Goal: Transaction & Acquisition: Book appointment/travel/reservation

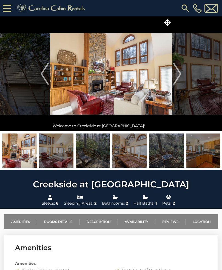
click at [185, 8] on img at bounding box center [185, 8] width 10 height 10
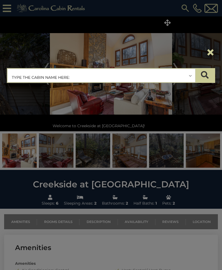
click at [54, 80] on input "text" at bounding box center [101, 76] width 187 height 14
type input "*"
type input "**********"
click at [205, 76] on icon "submit" at bounding box center [205, 75] width 8 height 8
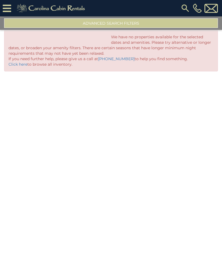
click at [185, 8] on img at bounding box center [185, 8] width 10 height 10
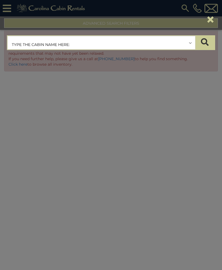
click at [59, 45] on input "text" at bounding box center [101, 43] width 187 height 14
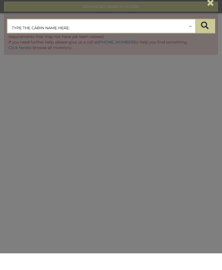
click at [207, 12] on button "×" at bounding box center [210, 19] width 9 height 15
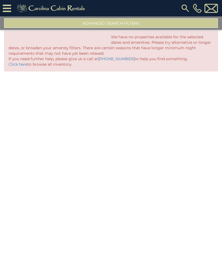
click at [4, 9] on icon at bounding box center [7, 9] width 8 height 10
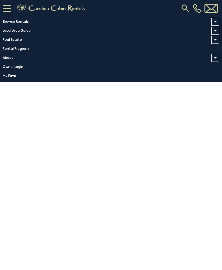
click at [183, 8] on img at bounding box center [185, 8] width 10 height 10
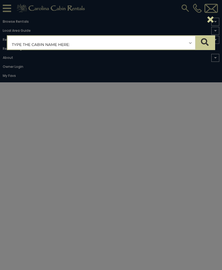
click at [63, 43] on input "text" at bounding box center [101, 43] width 187 height 14
type input "*****"
click at [204, 41] on icon "submit" at bounding box center [205, 42] width 8 height 8
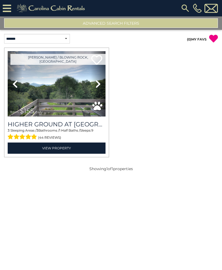
click at [61, 140] on div "(44 reviews)" at bounding box center [57, 137] width 98 height 8
click at [60, 149] on link "View Property" at bounding box center [57, 148] width 98 height 11
click at [49, 40] on select "**********" at bounding box center [37, 39] width 66 height 10
click at [106, 22] on button "Advanced Search Filters" at bounding box center [111, 23] width 214 height 10
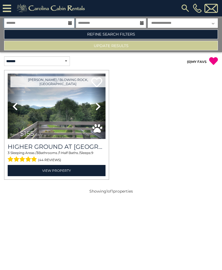
click at [46, 26] on input "text" at bounding box center [39, 23] width 70 height 10
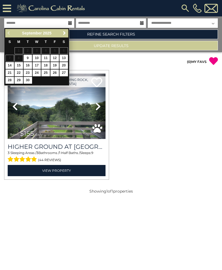
click at [8, 37] on div "Previous Next September 2025" at bounding box center [36, 33] width 63 height 8
click at [7, 35] on div "Previous Next September 2025" at bounding box center [36, 33] width 63 height 8
click at [10, 36] on div "Previous Next September 2025" at bounding box center [36, 33] width 63 height 8
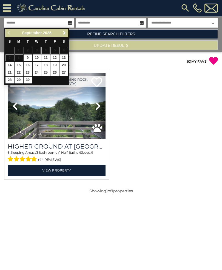
click at [12, 33] on div "Previous Next September 2025" at bounding box center [36, 33] width 63 height 8
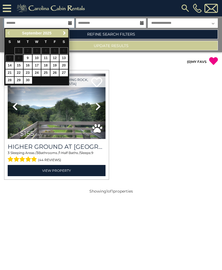
click at [37, 22] on input "text" at bounding box center [39, 23] width 70 height 10
click at [68, 33] on link "Next" at bounding box center [64, 33] width 7 height 7
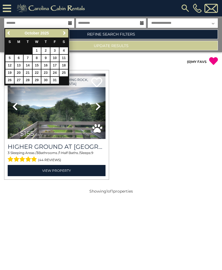
click at [67, 34] on link "Next" at bounding box center [64, 33] width 7 height 7
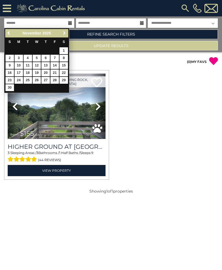
click at [67, 34] on link "Next" at bounding box center [64, 33] width 7 height 7
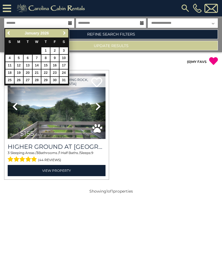
click at [67, 34] on link "Next" at bounding box center [64, 33] width 7 height 7
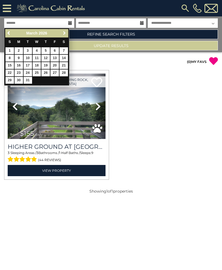
click at [68, 36] on link "Next" at bounding box center [64, 33] width 7 height 7
click at [67, 34] on link "Next" at bounding box center [64, 33] width 7 height 7
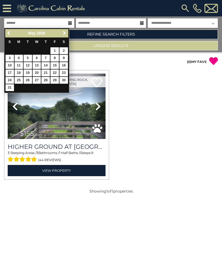
click at [69, 34] on link "Refine Search Filters" at bounding box center [111, 35] width 214 height 10
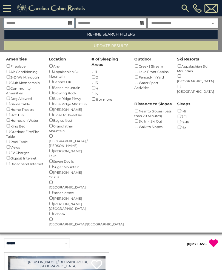
click at [49, 24] on input "text" at bounding box center [39, 23] width 70 height 10
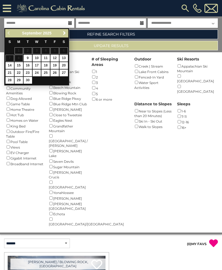
click at [65, 33] on span "Next" at bounding box center [64, 33] width 4 height 4
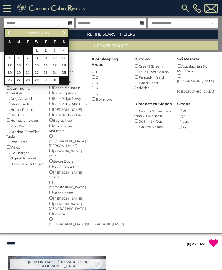
click at [67, 33] on link "Next" at bounding box center [64, 33] width 7 height 7
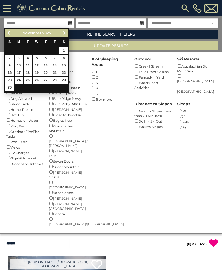
click at [66, 32] on span "Next" at bounding box center [64, 33] width 4 height 4
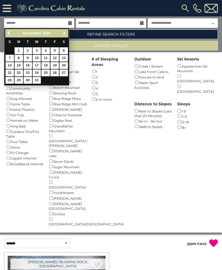
click at [67, 32] on link "Next" at bounding box center [64, 33] width 7 height 7
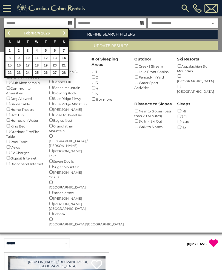
click at [65, 34] on span "Next" at bounding box center [64, 33] width 4 height 4
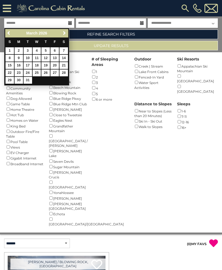
click at [66, 31] on span "Next" at bounding box center [64, 33] width 4 height 4
click at [66, 33] on span "Next" at bounding box center [64, 33] width 4 height 4
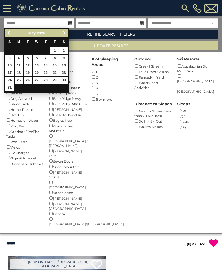
click at [67, 32] on link "Next" at bounding box center [64, 33] width 7 height 7
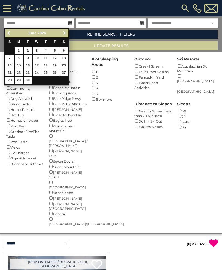
click at [66, 32] on span "Next" at bounding box center [64, 33] width 4 height 4
click at [67, 33] on link "Next" at bounding box center [64, 33] width 7 height 7
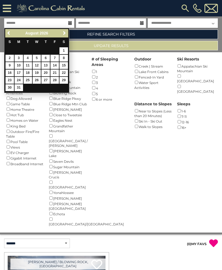
click at [11, 72] on link "16" at bounding box center [9, 73] width 8 height 7
type input "*******"
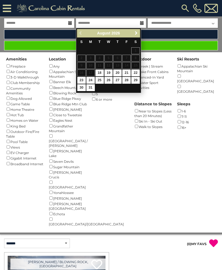
click at [135, 33] on span "Next" at bounding box center [136, 33] width 4 height 4
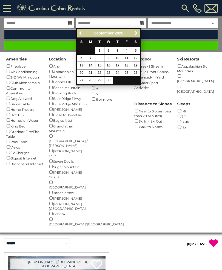
click at [100, 65] on link "15" at bounding box center [99, 65] width 8 height 7
type input "*******"
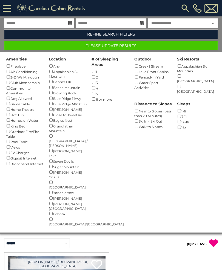
click at [183, 9] on img at bounding box center [185, 8] width 10 height 10
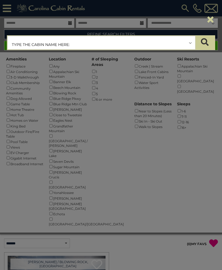
click at [148, 167] on div "**********" at bounding box center [111, 135] width 222 height 270
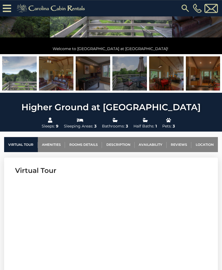
scroll to position [88, 0]
click at [152, 146] on link "Availability" at bounding box center [150, 144] width 32 height 15
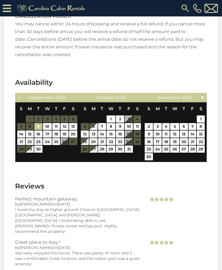
scroll to position [1165, 0]
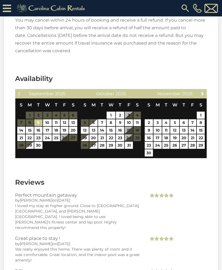
click at [201, 91] on span "Next" at bounding box center [202, 93] width 4 height 4
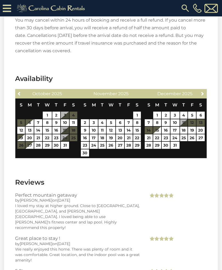
click at [204, 91] on span "Next" at bounding box center [202, 93] width 4 height 4
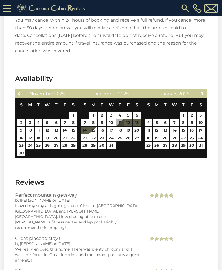
click at [201, 91] on span "Next" at bounding box center [202, 93] width 4 height 4
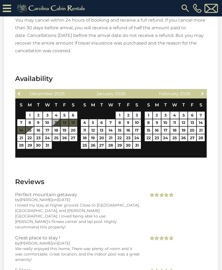
click at [204, 91] on span "Next" at bounding box center [202, 93] width 4 height 4
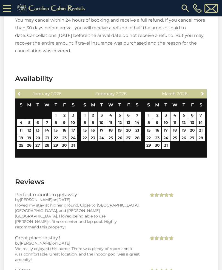
click at [203, 91] on span "Next" at bounding box center [202, 93] width 4 height 4
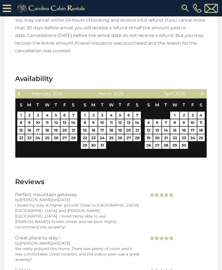
click at [202, 91] on span "Next" at bounding box center [202, 93] width 4 height 4
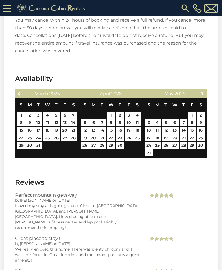
click at [202, 91] on span "Next" at bounding box center [202, 93] width 4 height 4
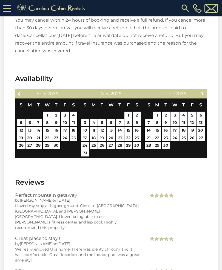
click at [205, 90] on link "Next" at bounding box center [202, 93] width 7 height 7
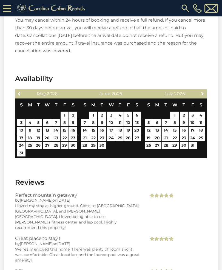
click at [203, 91] on span "Next" at bounding box center [202, 93] width 4 height 4
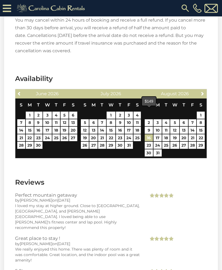
click at [150, 134] on link "16" at bounding box center [149, 137] width 8 height 7
type input "**********"
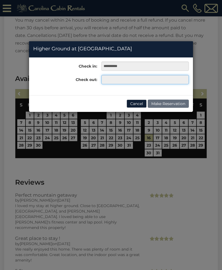
click at [121, 79] on input "text" at bounding box center [144, 79] width 87 height 9
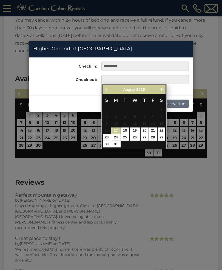
click at [162, 89] on span "Next" at bounding box center [161, 89] width 4 height 4
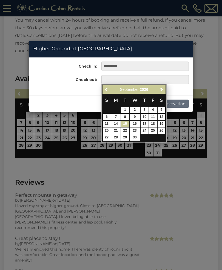
click at [128, 121] on link "15" at bounding box center [125, 124] width 8 height 6
type input "**********"
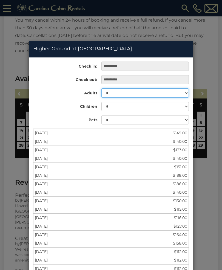
click at [169, 94] on select "* * * * * * * * *" at bounding box center [144, 92] width 87 height 9
select select "*"
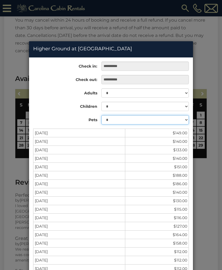
click at [127, 121] on select "* * * *" at bounding box center [144, 119] width 87 height 9
select select "*"
click at [199, 29] on div "**********" at bounding box center [111, 135] width 222 height 270
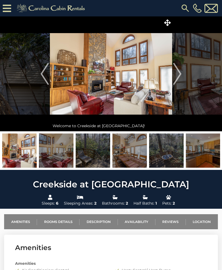
click at [176, 75] on img "Next" at bounding box center [177, 74] width 8 height 22
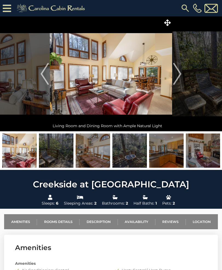
click at [179, 73] on img "Next" at bounding box center [177, 74] width 8 height 22
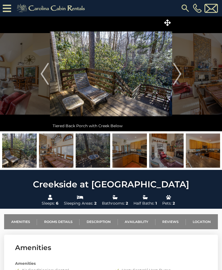
click at [178, 74] on img "Next" at bounding box center [177, 74] width 8 height 22
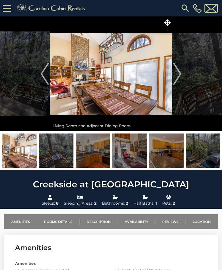
click at [176, 74] on img "Next" at bounding box center [177, 74] width 8 height 22
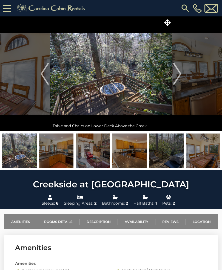
click at [181, 75] on button "Next" at bounding box center [177, 73] width 10 height 115
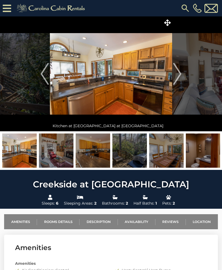
click at [180, 74] on img "Next" at bounding box center [177, 74] width 8 height 22
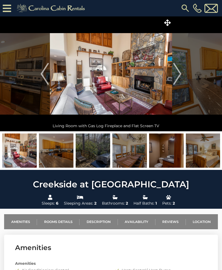
click at [181, 76] on img "Next" at bounding box center [177, 74] width 8 height 22
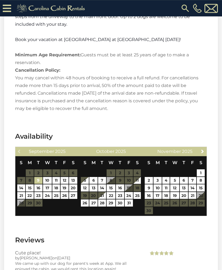
scroll to position [861, 0]
click at [203, 151] on span "Next" at bounding box center [202, 151] width 4 height 4
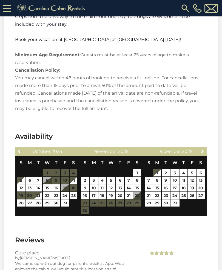
click at [204, 152] on span "Next" at bounding box center [202, 151] width 4 height 4
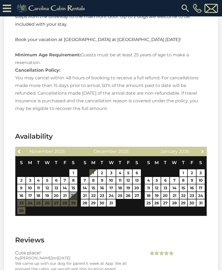
click at [204, 150] on span "Next" at bounding box center [202, 151] width 4 height 4
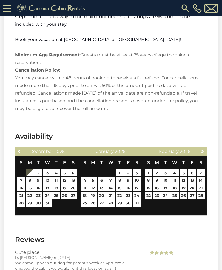
click at [205, 150] on link "Next" at bounding box center [202, 151] width 7 height 7
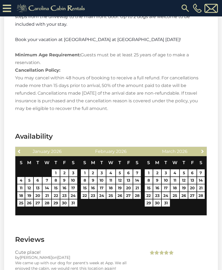
click at [205, 151] on link "Next" at bounding box center [202, 151] width 7 height 7
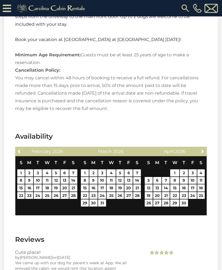
click at [205, 151] on link "Next" at bounding box center [202, 151] width 7 height 7
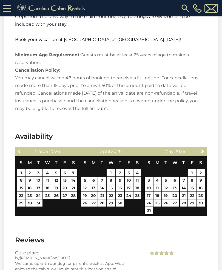
click at [203, 153] on span "Next" at bounding box center [202, 151] width 4 height 4
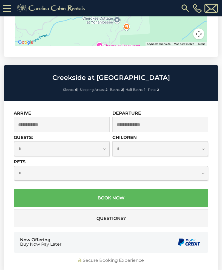
scroll to position [1322, 0]
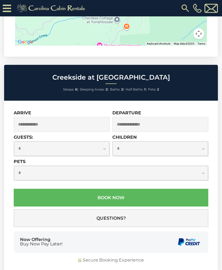
click at [64, 122] on input "text" at bounding box center [62, 124] width 96 height 15
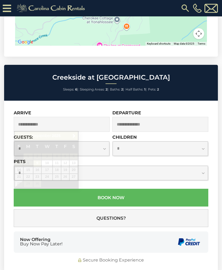
scroll to position [1322, 0]
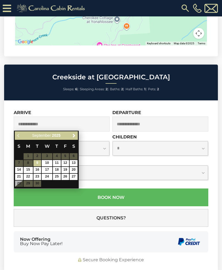
click at [73, 136] on span "Next" at bounding box center [74, 136] width 4 height 4
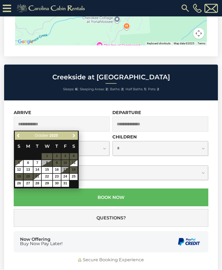
click at [75, 135] on span "Next" at bounding box center [74, 136] width 4 height 4
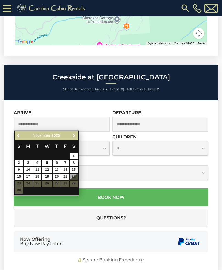
click at [76, 137] on link "Next" at bounding box center [73, 135] width 7 height 7
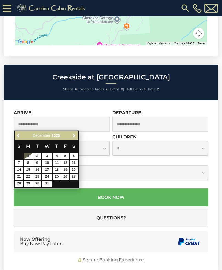
click at [77, 134] on link "Next" at bounding box center [73, 135] width 7 height 7
click at [76, 136] on span "Next" at bounding box center [74, 136] width 4 height 4
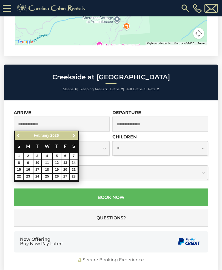
click at [75, 136] on span "Next" at bounding box center [74, 136] width 4 height 4
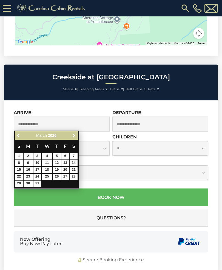
click at [76, 135] on link "Next" at bounding box center [73, 135] width 7 height 7
click at [75, 136] on span "Next" at bounding box center [74, 136] width 4 height 4
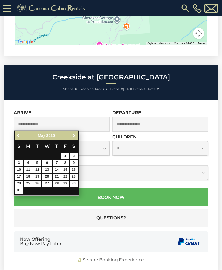
click at [76, 134] on span "Next" at bounding box center [74, 136] width 4 height 4
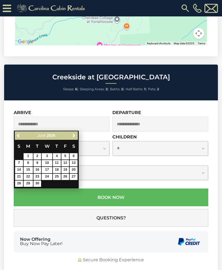
click at [75, 134] on span "Next" at bounding box center [74, 136] width 4 height 4
click at [76, 136] on link "Next" at bounding box center [73, 135] width 7 height 7
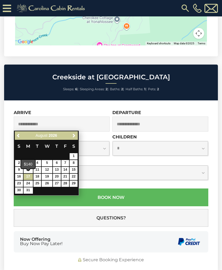
click at [24, 174] on link "17" at bounding box center [28, 177] width 9 height 6
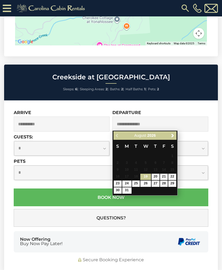
click at [68, 125] on input "**********" at bounding box center [62, 124] width 96 height 15
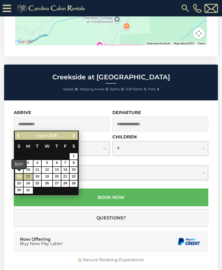
click at [20, 175] on link "16" at bounding box center [19, 177] width 8 height 6
type input "**********"
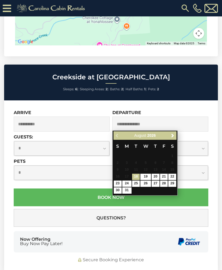
click at [171, 137] on span "Next" at bounding box center [172, 136] width 4 height 4
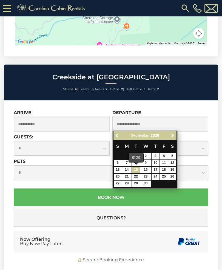
click at [136, 169] on link "15" at bounding box center [136, 170] width 8 height 6
type input "**********"
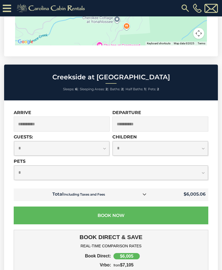
click at [62, 146] on select "**********" at bounding box center [61, 148] width 95 height 15
select select "*"
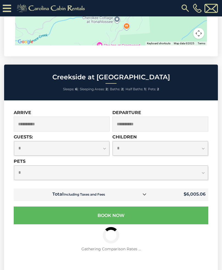
click at [79, 170] on select "**********" at bounding box center [111, 173] width 194 height 15
select select "*"
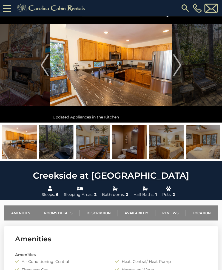
scroll to position [0, 0]
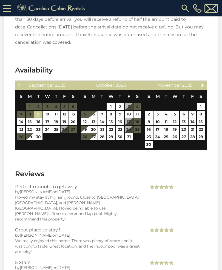
scroll to position [1174, 0]
click at [203, 83] on span "Next" at bounding box center [202, 85] width 4 height 4
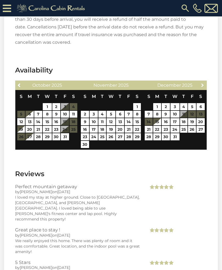
click at [205, 82] on link "Next" at bounding box center [202, 85] width 7 height 7
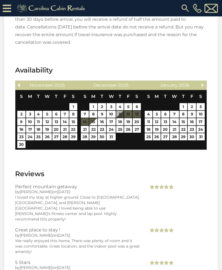
click at [203, 83] on span "Next" at bounding box center [202, 85] width 4 height 4
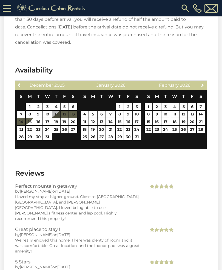
click at [206, 82] on link "Next" at bounding box center [202, 85] width 7 height 7
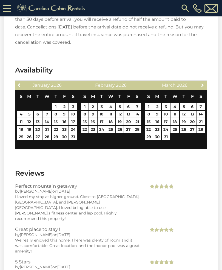
click at [203, 83] on span "Next" at bounding box center [202, 85] width 4 height 4
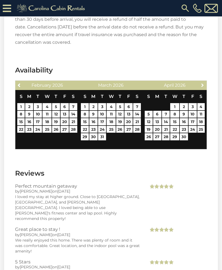
click at [202, 83] on span "Next" at bounding box center [202, 85] width 4 height 4
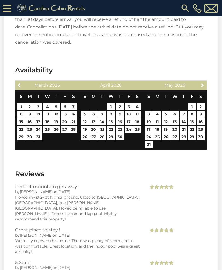
click at [203, 83] on span "Next" at bounding box center [202, 85] width 4 height 4
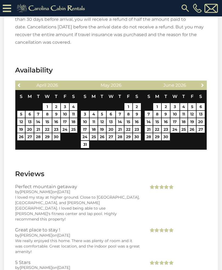
click at [203, 83] on span "Next" at bounding box center [202, 85] width 4 height 4
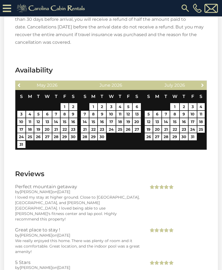
click at [203, 83] on span "Next" at bounding box center [202, 85] width 4 height 4
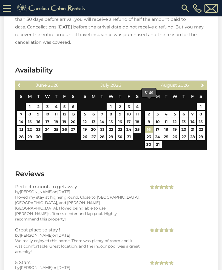
click at [149, 126] on link "16" at bounding box center [149, 129] width 8 height 7
type input "**********"
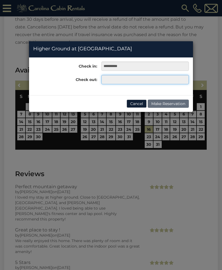
click at [124, 76] on input "text" at bounding box center [144, 79] width 87 height 9
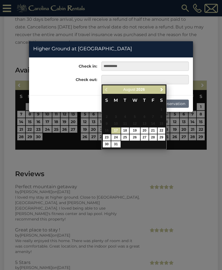
click at [162, 91] on span "Next" at bounding box center [161, 89] width 4 height 4
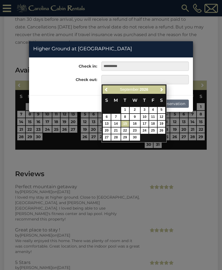
click at [125, 123] on link "15" at bounding box center [125, 124] width 8 height 6
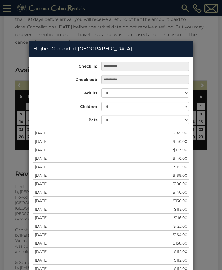
scroll to position [0, 0]
click at [124, 78] on input "**********" at bounding box center [144, 79] width 87 height 9
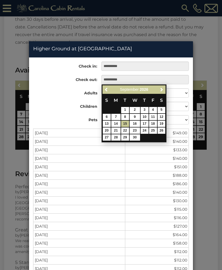
click at [105, 91] on span "Previous" at bounding box center [106, 89] width 4 height 4
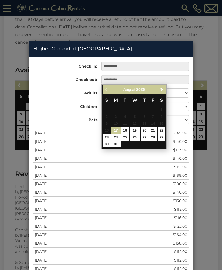
click at [107, 143] on link "30" at bounding box center [107, 144] width 8 height 6
type input "**********"
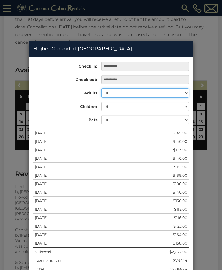
click at [133, 94] on select "* * * * * * * * *" at bounding box center [144, 92] width 87 height 9
select select "*"
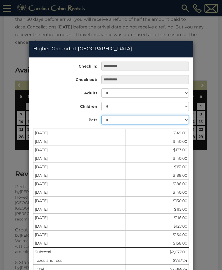
click at [119, 122] on select "* * * *" at bounding box center [144, 119] width 87 height 9
select select "*"
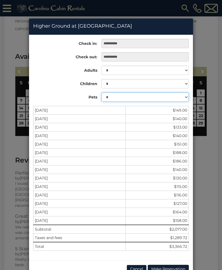
scroll to position [1189, 0]
